Goal: Transaction & Acquisition: Purchase product/service

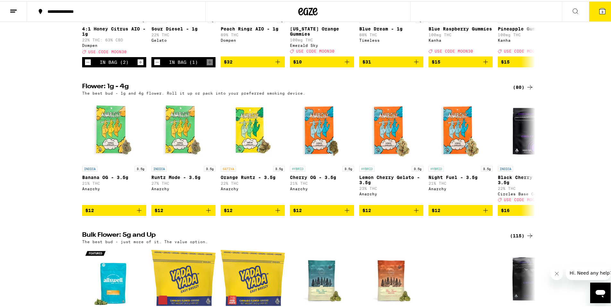
scroll to position [641, 0]
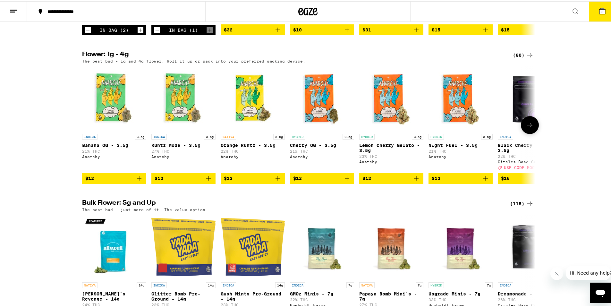
click at [206, 179] on icon "Add to bag" at bounding box center [208, 177] width 4 height 4
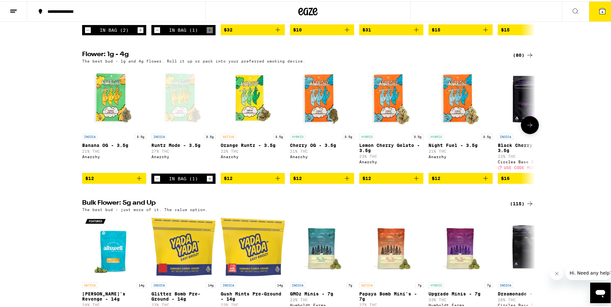
click at [276, 181] on icon "Add to bag" at bounding box center [278, 177] width 8 height 8
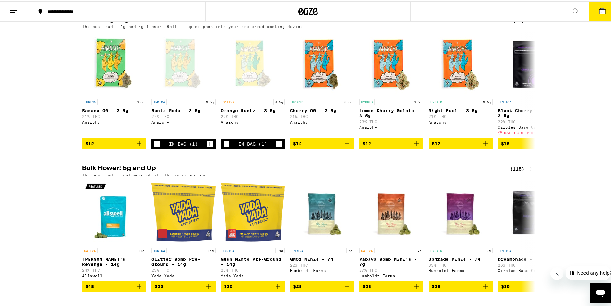
scroll to position [673, 0]
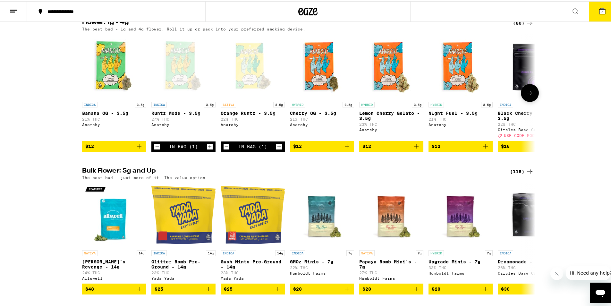
click at [343, 149] on icon "Add to bag" at bounding box center [347, 145] width 8 height 8
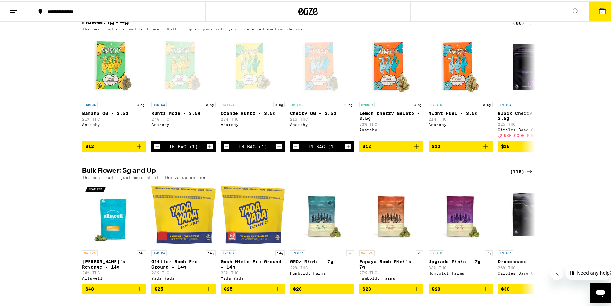
click at [33, 131] on div "Flower: 1g - 4g (80) The best bud - 1g and 4g flower. Roll it up or pack into y…" at bounding box center [308, 84] width 616 height 132
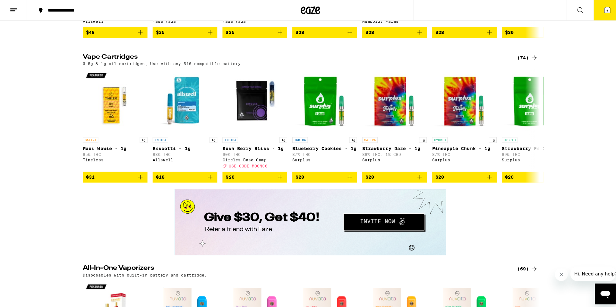
scroll to position [962, 0]
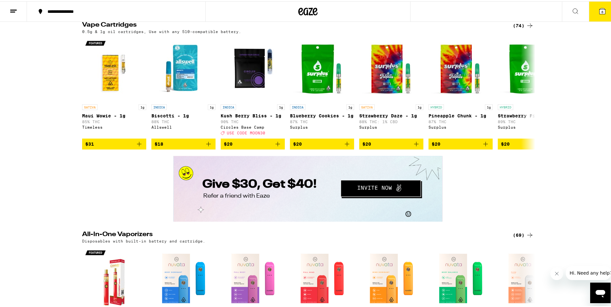
click at [597, 16] on button "6" at bounding box center [602, 10] width 27 height 20
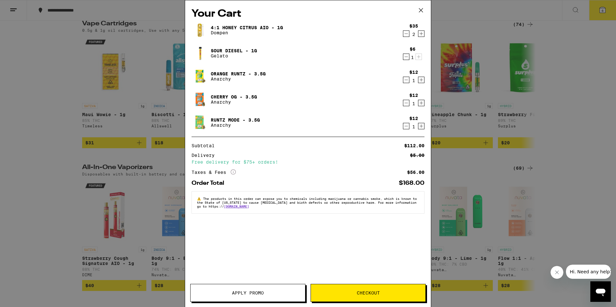
click at [404, 35] on icon "Decrement" at bounding box center [406, 34] width 6 height 8
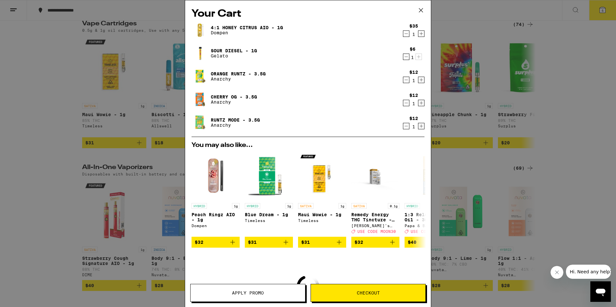
click at [403, 35] on icon "Decrement" at bounding box center [406, 34] width 6 height 8
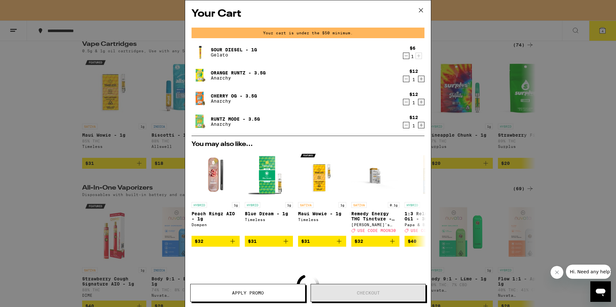
scroll to position [982, 0]
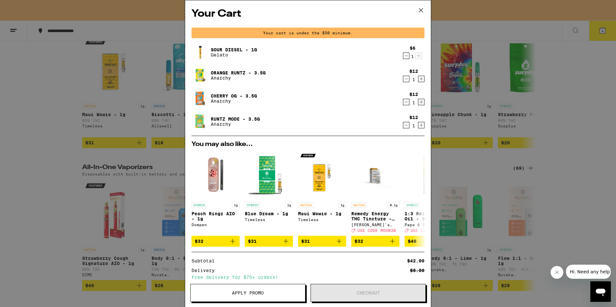
click at [403, 56] on icon "Decrement" at bounding box center [406, 56] width 6 height 8
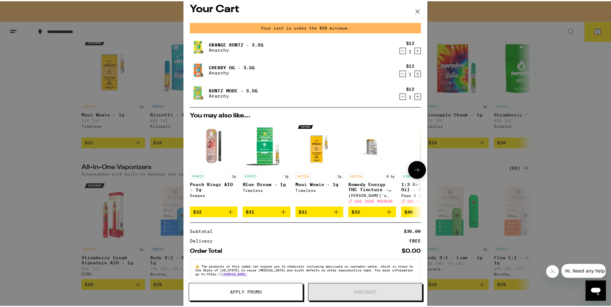
scroll to position [0, 0]
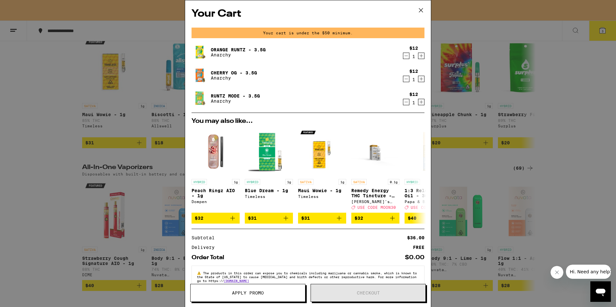
click at [24, 158] on div "Your Cart Your cart is under the $50 minimum. Orange [PERSON_NAME] - 3.5g Anarc…" at bounding box center [308, 153] width 616 height 307
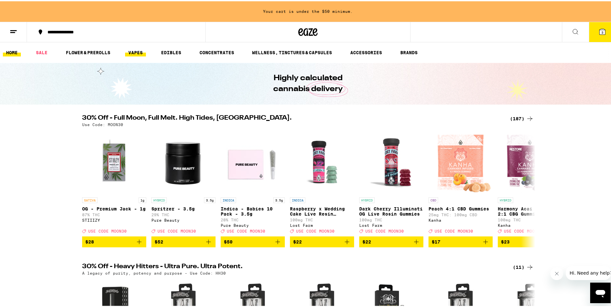
click at [135, 54] on link "VAPES" at bounding box center [135, 51] width 21 height 8
click at [137, 48] on link "VAPES" at bounding box center [135, 51] width 21 height 8
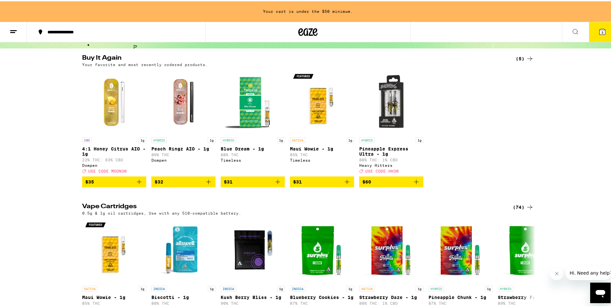
scroll to position [64, 0]
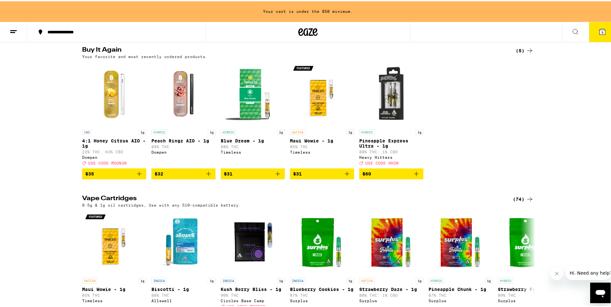
click at [136, 176] on icon "Add to bag" at bounding box center [139, 173] width 8 height 8
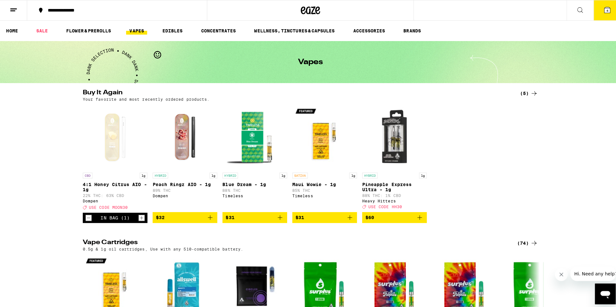
scroll to position [0, 0]
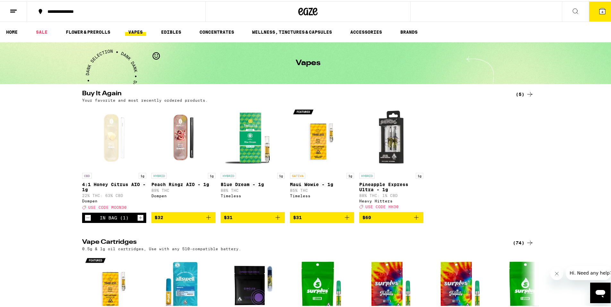
click at [598, 15] on button "4" at bounding box center [602, 10] width 27 height 20
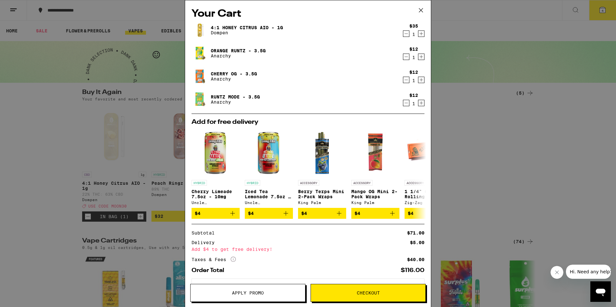
click at [219, 72] on link "Cherry OG - 3.5g" at bounding box center [234, 73] width 46 height 5
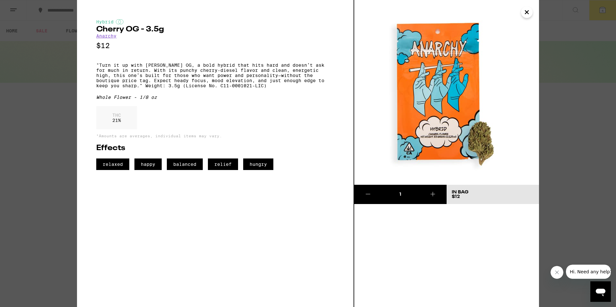
click at [527, 15] on icon "Close" at bounding box center [527, 12] width 8 height 10
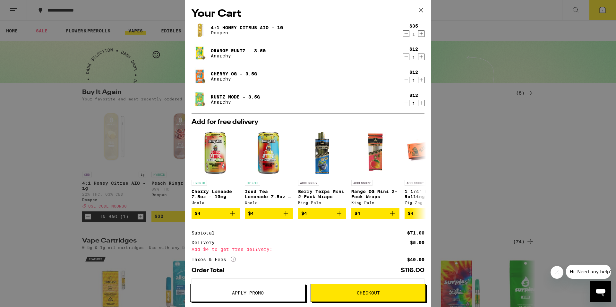
click at [403, 101] on icon "Decrement" at bounding box center [406, 103] width 6 height 8
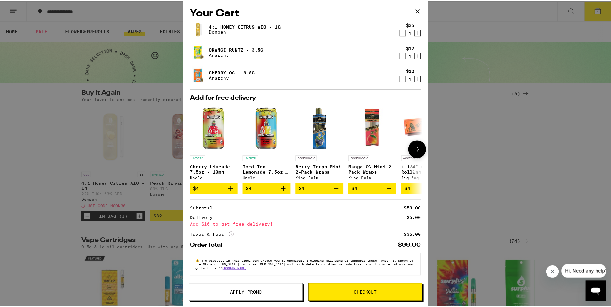
scroll to position [5, 0]
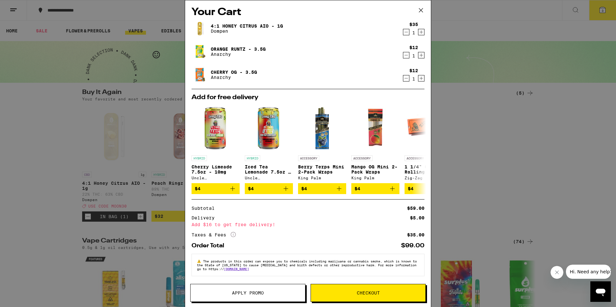
click at [347, 288] on button "Checkout" at bounding box center [367, 293] width 115 height 18
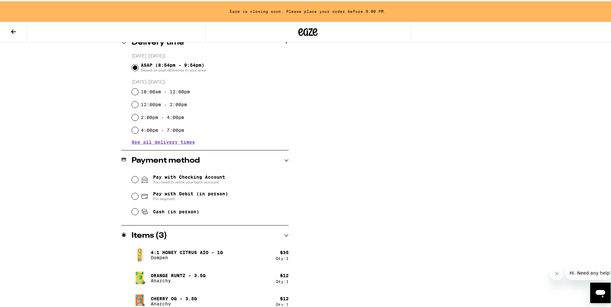
scroll to position [175, 0]
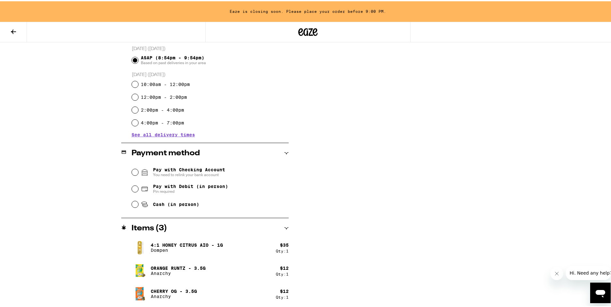
click at [186, 186] on span "Pay with Debit (in person)" at bounding box center [190, 184] width 75 height 5
click at [138, 186] on input "Pay with Debit (in person) Pin required" at bounding box center [135, 187] width 6 height 6
radio input "true"
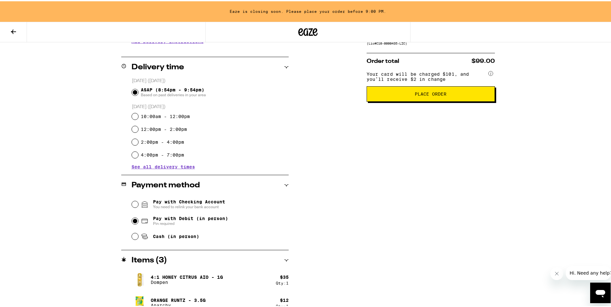
scroll to position [0, 0]
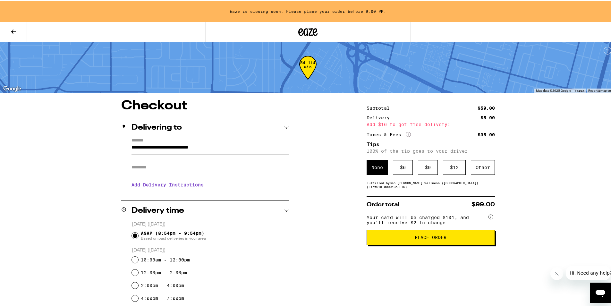
click at [403, 238] on span "Place Order" at bounding box center [430, 236] width 117 height 4
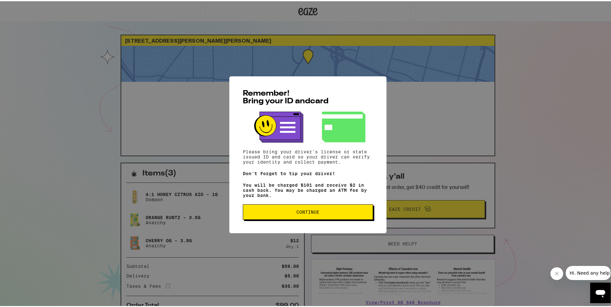
click at [327, 212] on span "Continue" at bounding box center [307, 210] width 119 height 4
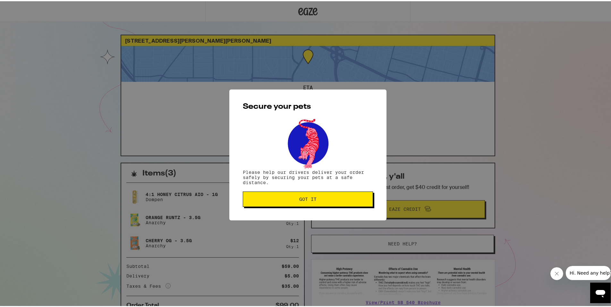
click at [327, 200] on span "Got it" at bounding box center [307, 198] width 119 height 4
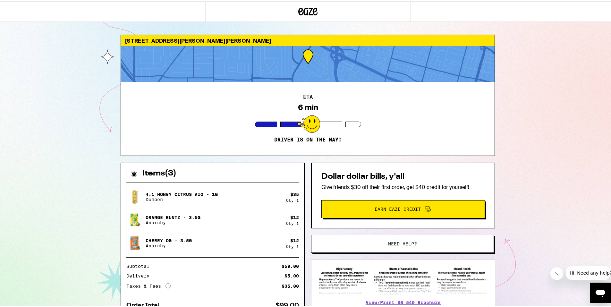
click at [516, 134] on div "[STREET_ADDRESS][PERSON_NAME][PERSON_NAME] 6 min Driver is on the way! Items ( …" at bounding box center [308, 183] width 616 height 367
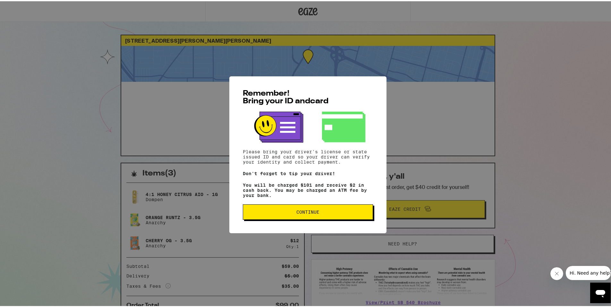
click at [310, 213] on span "Continue" at bounding box center [307, 210] width 23 height 4
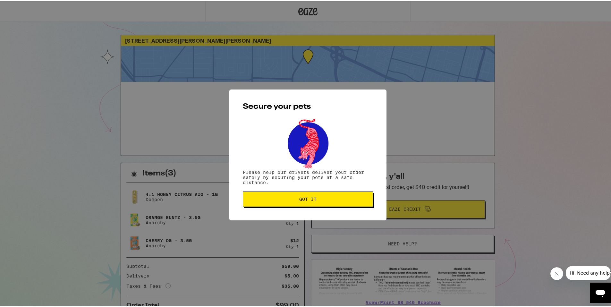
click at [318, 196] on span "Got it" at bounding box center [307, 198] width 119 height 4
